Goal: Task Accomplishment & Management: Manage account settings

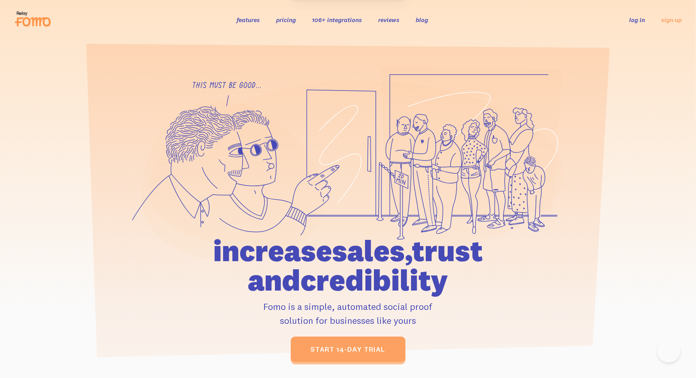
click at [636, 22] on link "log in" at bounding box center [637, 20] width 16 height 8
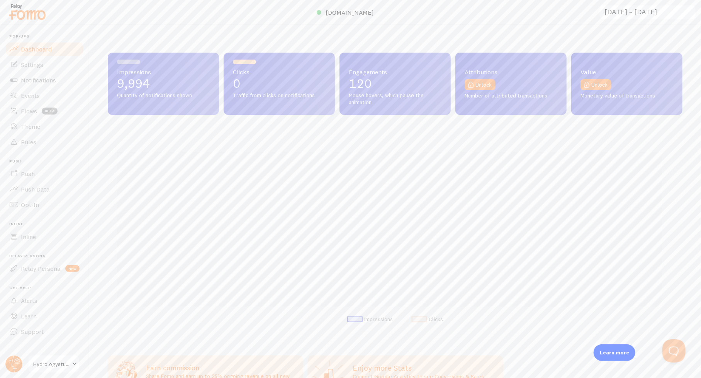
scroll to position [203, 569]
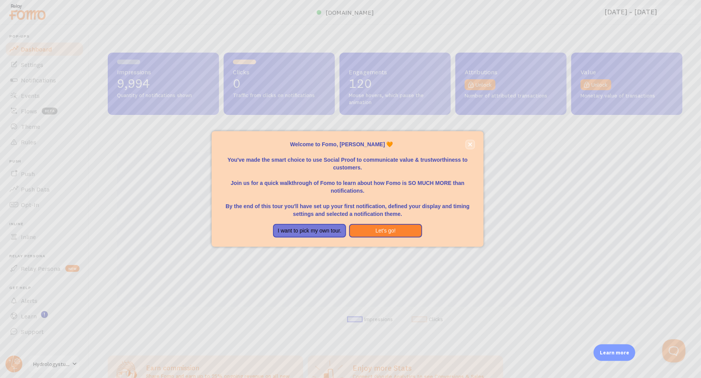
click at [470, 145] on icon "close," at bounding box center [471, 144] width 4 height 4
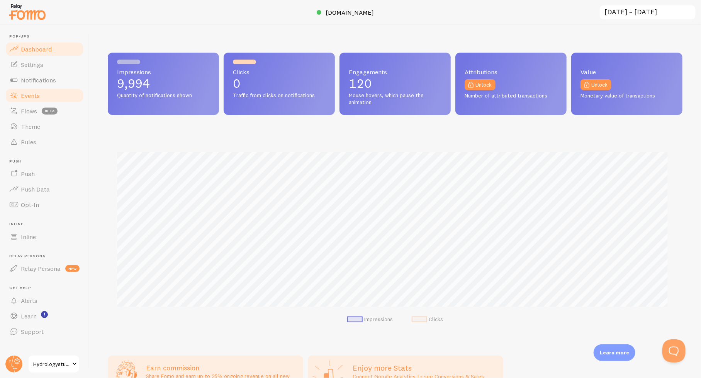
click at [28, 94] on span "Events" at bounding box center [30, 96] width 19 height 8
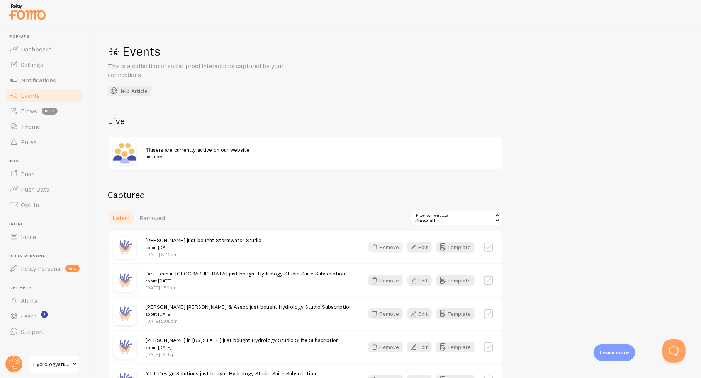
click at [394, 245] on button "Remove" at bounding box center [386, 247] width 34 height 11
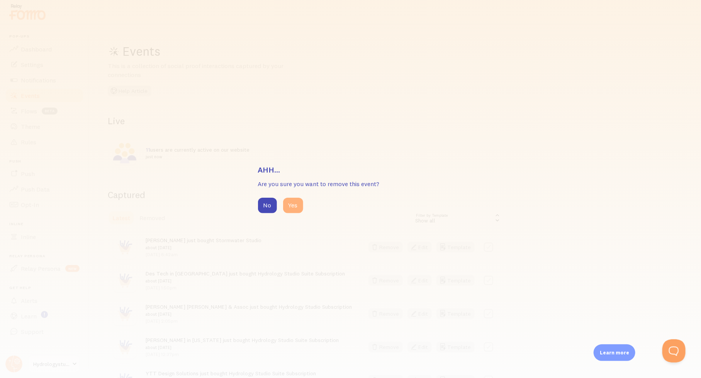
click at [293, 204] on button "Yes" at bounding box center [293, 204] width 20 height 15
